Goal: Task Accomplishment & Management: Manage account settings

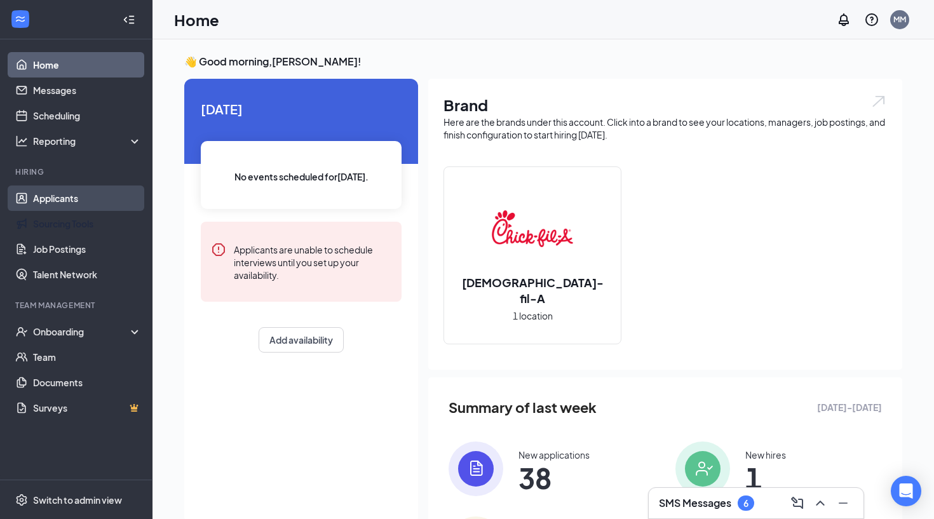
click at [58, 204] on link "Applicants" at bounding box center [87, 197] width 109 height 25
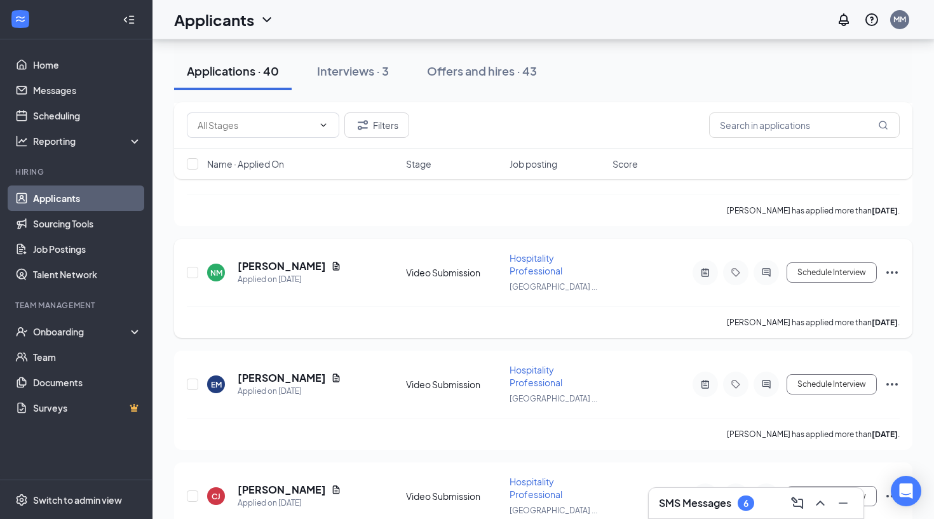
scroll to position [3296, 0]
click at [271, 257] on div "NM [PERSON_NAME] Applied on [DATE] Video Submission Hospitality Professional [G…" at bounding box center [543, 279] width 713 height 55
click at [270, 269] on h5 "[PERSON_NAME]" at bounding box center [282, 267] width 88 height 14
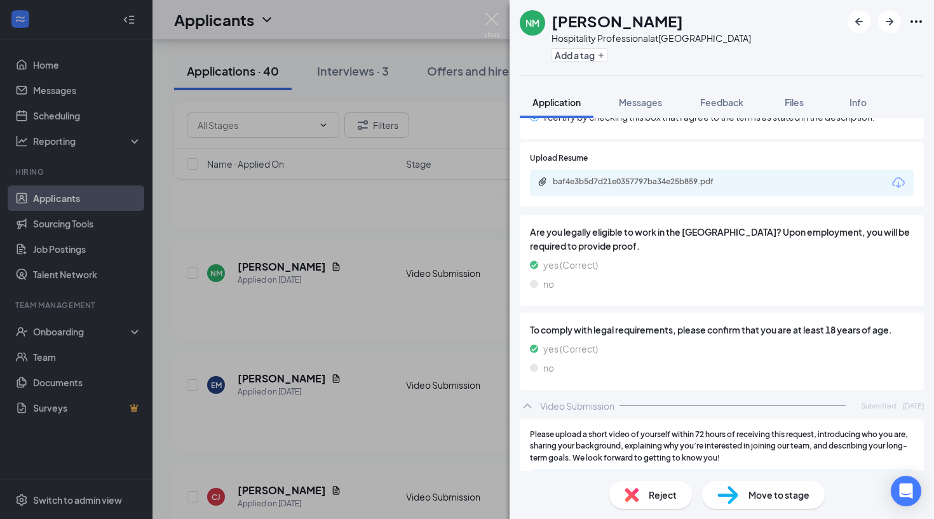
scroll to position [1981, 0]
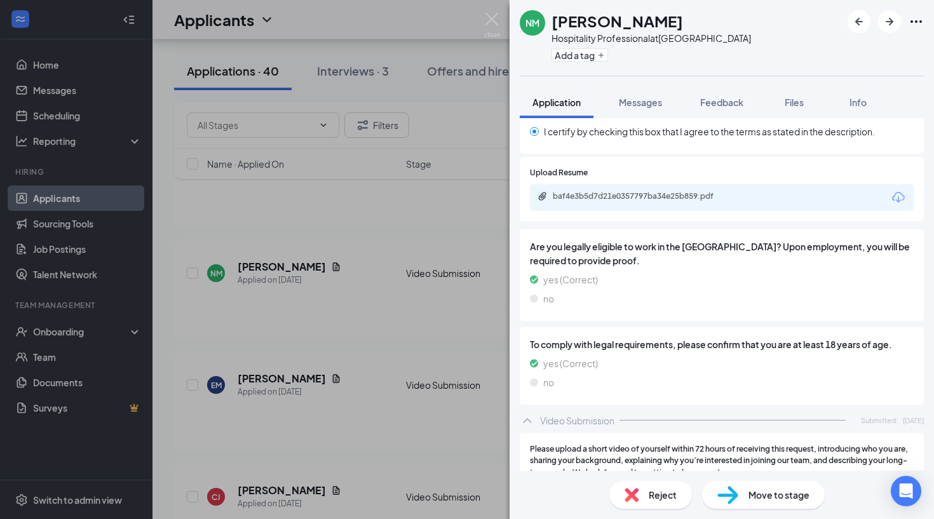
click at [266, 224] on div "NM [PERSON_NAME] Hospitality Professional at [GEOGRAPHIC_DATA] Add a tag Applic…" at bounding box center [467, 259] width 934 height 519
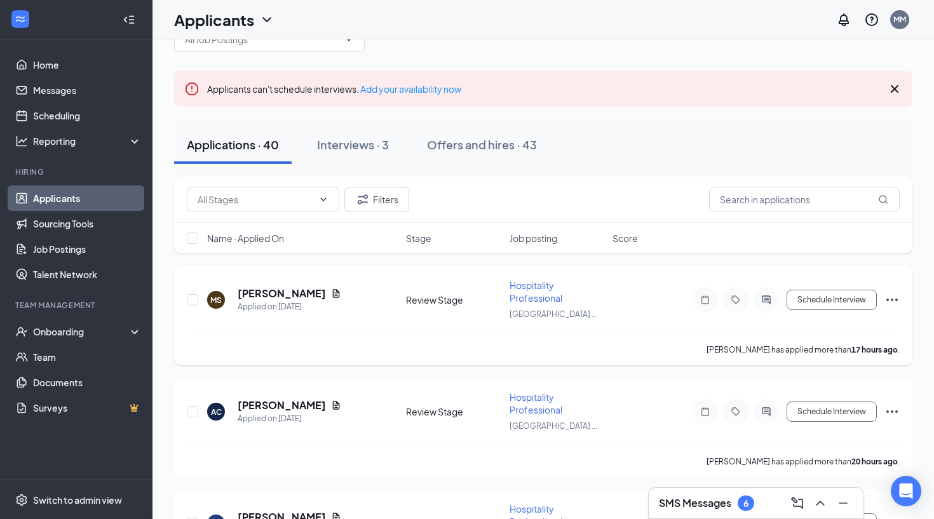
scroll to position [22, 0]
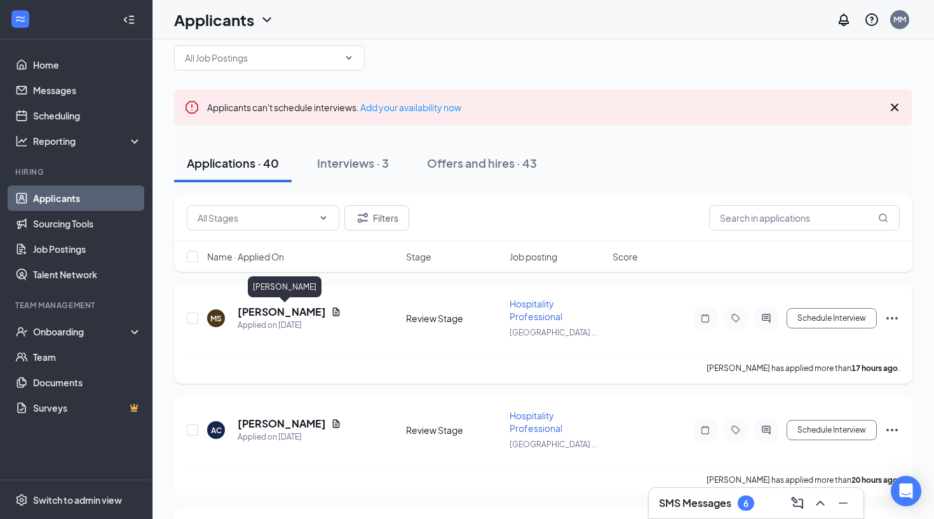
click at [274, 307] on h5 "[PERSON_NAME]" at bounding box center [282, 312] width 88 height 14
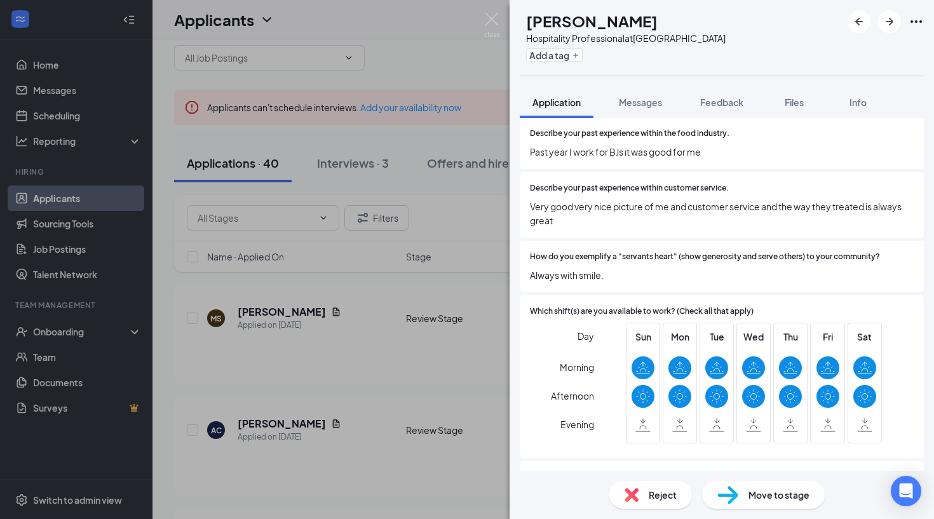
scroll to position [1027, 0]
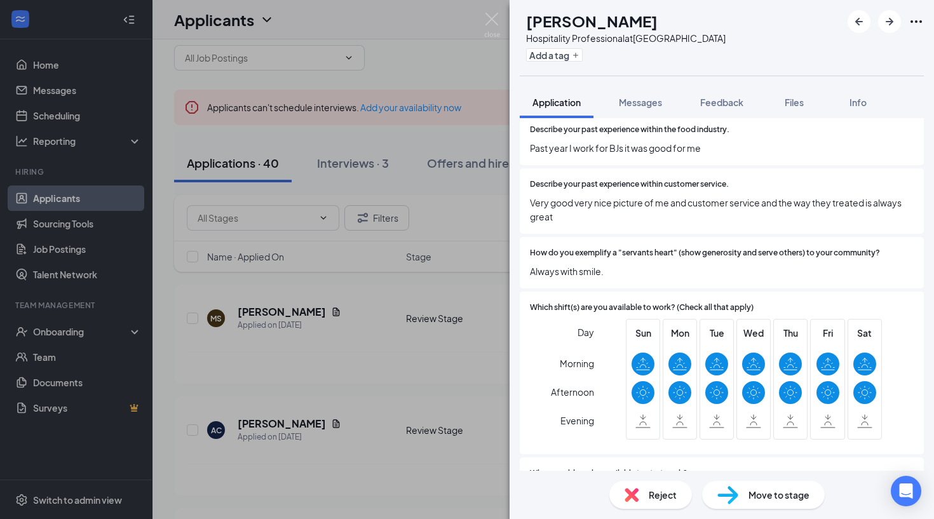
click at [452, 294] on div "[PERSON_NAME] Hospitality Professional at [GEOGRAPHIC_DATA] Add a tag Applicati…" at bounding box center [467, 259] width 934 height 519
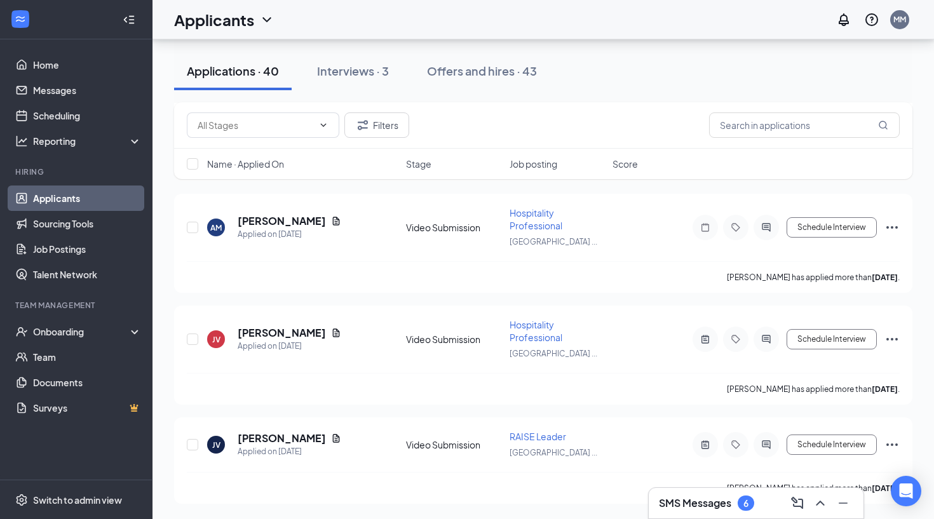
scroll to position [4223, 0]
click at [694, 82] on div "Applications · 40 Interviews · 3 Offers and hires · 43" at bounding box center [543, 71] width 738 height 38
